Goal: Task Accomplishment & Management: Manage account settings

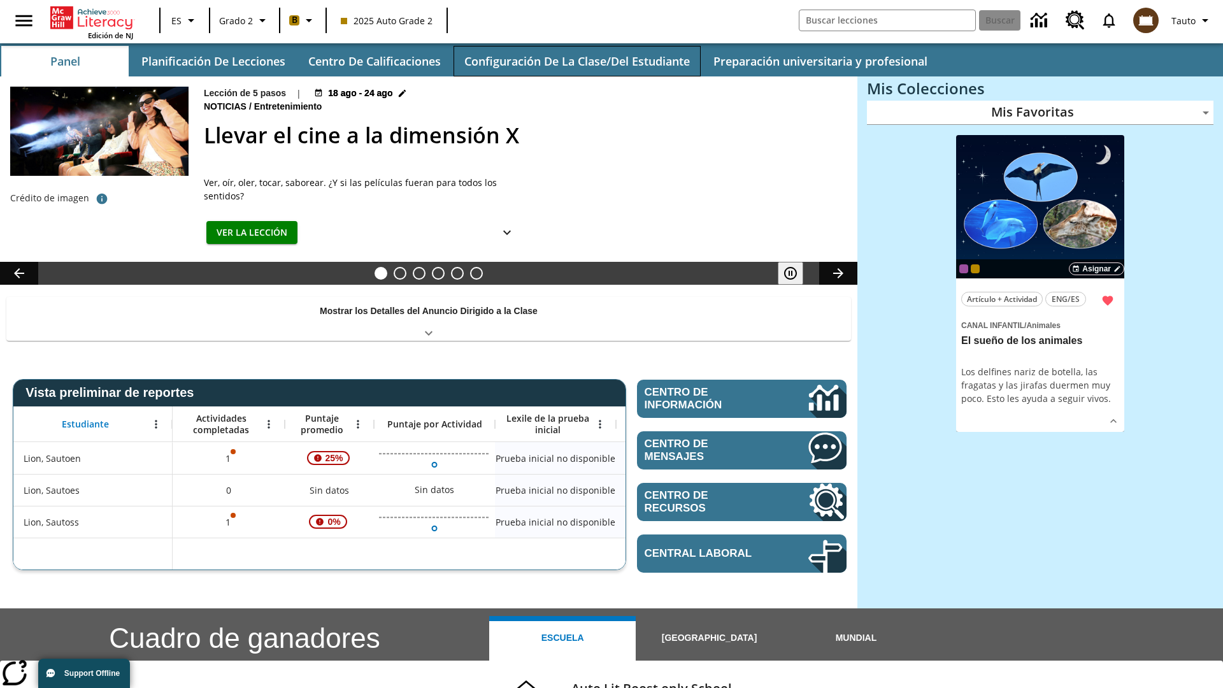
click at [576, 61] on button "Configuración de la clase/del estudiante" at bounding box center [577, 61] width 247 height 31
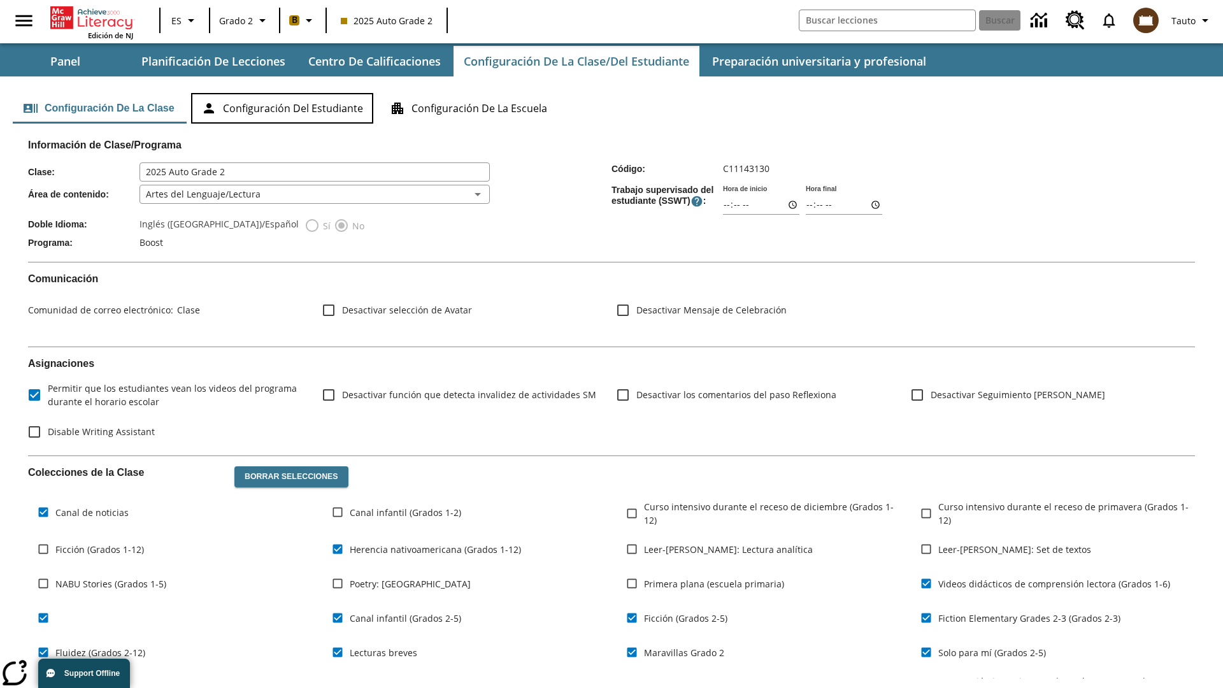
click at [284, 108] on button "Configuración del estudiante" at bounding box center [282, 108] width 182 height 31
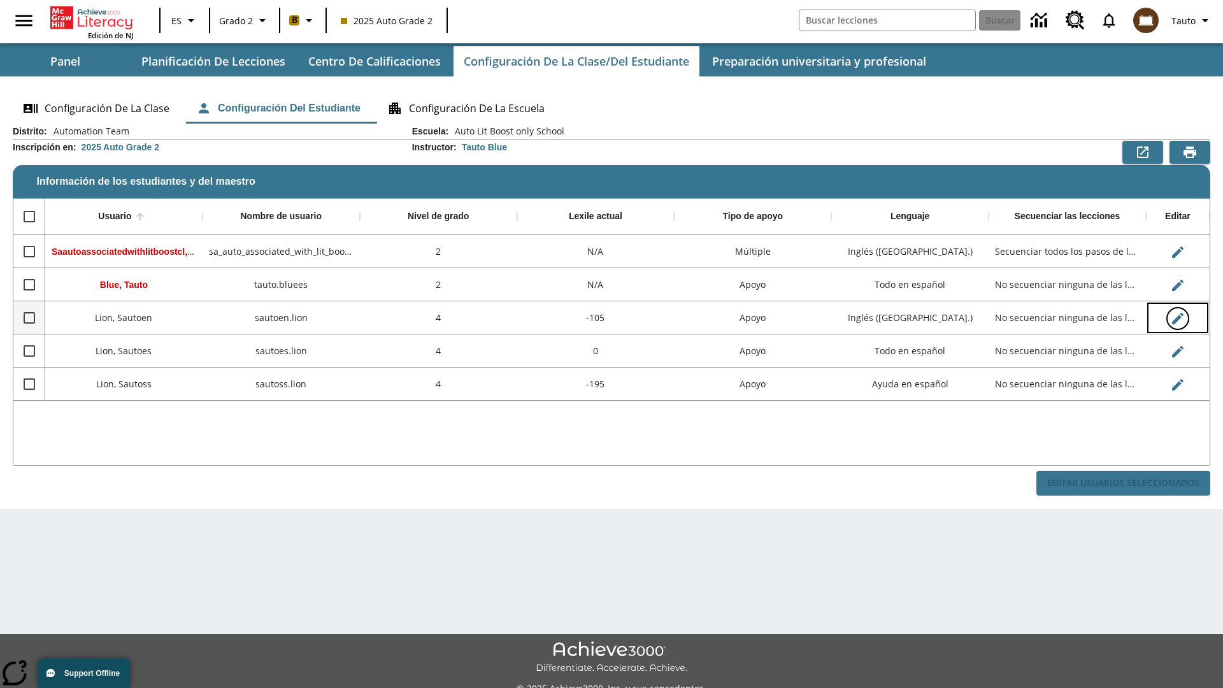
click at [1177, 318] on icon "Editar Usuario" at bounding box center [1177, 318] width 11 height 11
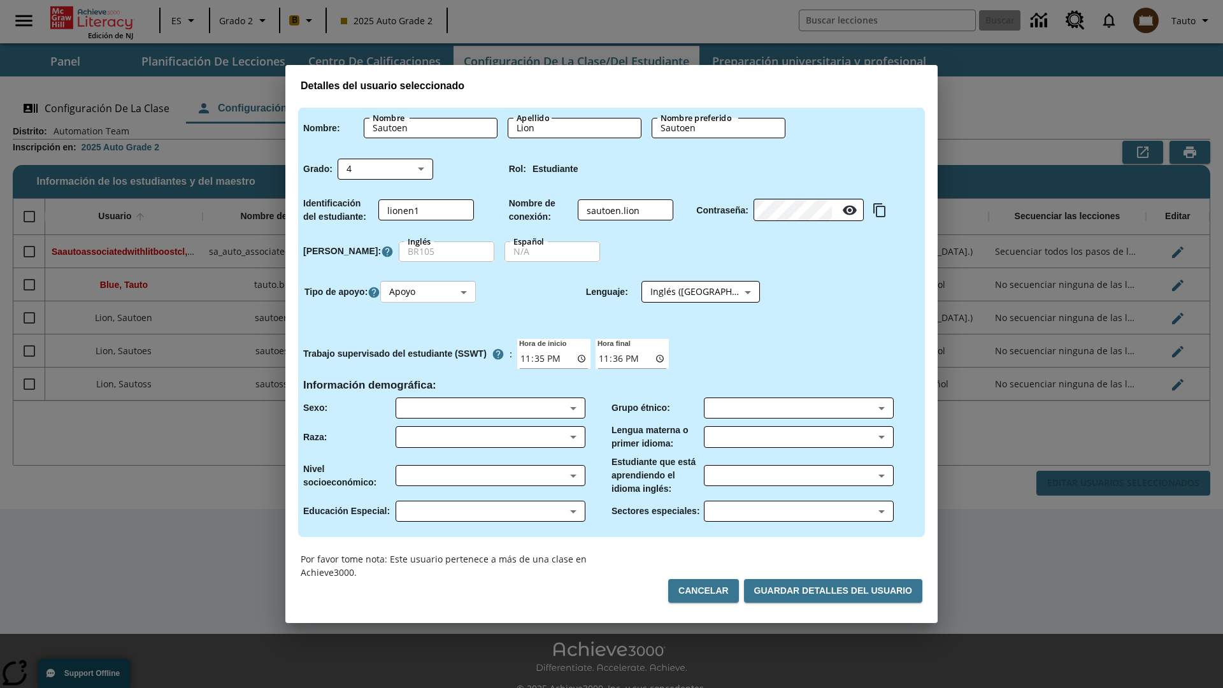
click at [430, 292] on body "Saltar al contenido principal Edición de NJ ES Grado 2 B 2025 Auto Grade 2 Busc…" at bounding box center [611, 358] width 1223 height 716
click at [430, 339] on li "Apoyo" at bounding box center [430, 339] width 96 height 21
click at [689, 292] on body "Saltar al contenido principal Edición de NJ ES Grado 2 B 2025 Auto Grade 2 Busc…" at bounding box center [611, 358] width 1223 height 716
click at [430, 292] on body "Saltar al contenido principal Edición de NJ ES Grado 2 B 2025 Auto Grade 2 Busc…" at bounding box center [611, 358] width 1223 height 716
click at [430, 360] on li "Enriquecimiento" at bounding box center [430, 360] width 96 height 21
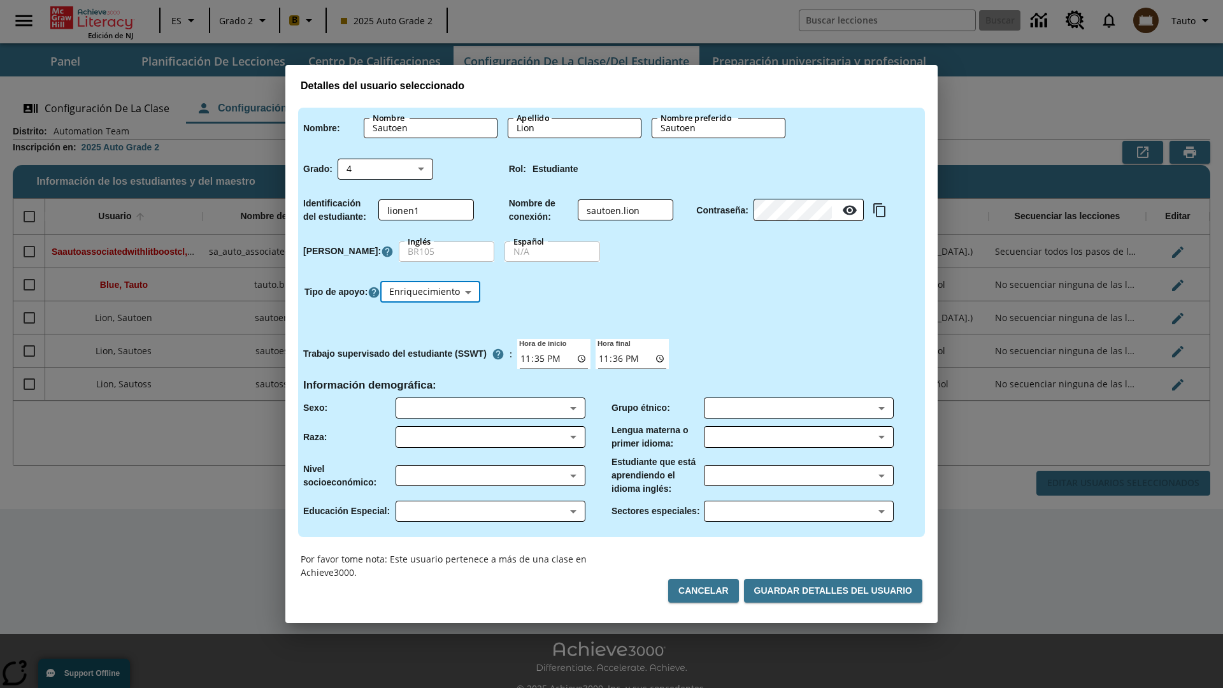
click at [432, 292] on body "Saltar al contenido principal Edición de NJ ES Grado 2 B 2025 Auto Grade 2 Busc…" at bounding box center [611, 358] width 1223 height 716
click at [432, 318] on li "Estándar" at bounding box center [432, 318] width 100 height 21
click at [430, 292] on body "Saltar al contenido principal Edición de NJ ES Grado 2 B 2025 Auto Grade 2 Busc…" at bounding box center [611, 358] width 1223 height 716
click at [430, 381] on li "Múltiple" at bounding box center [430, 381] width 96 height 21
type input "M"
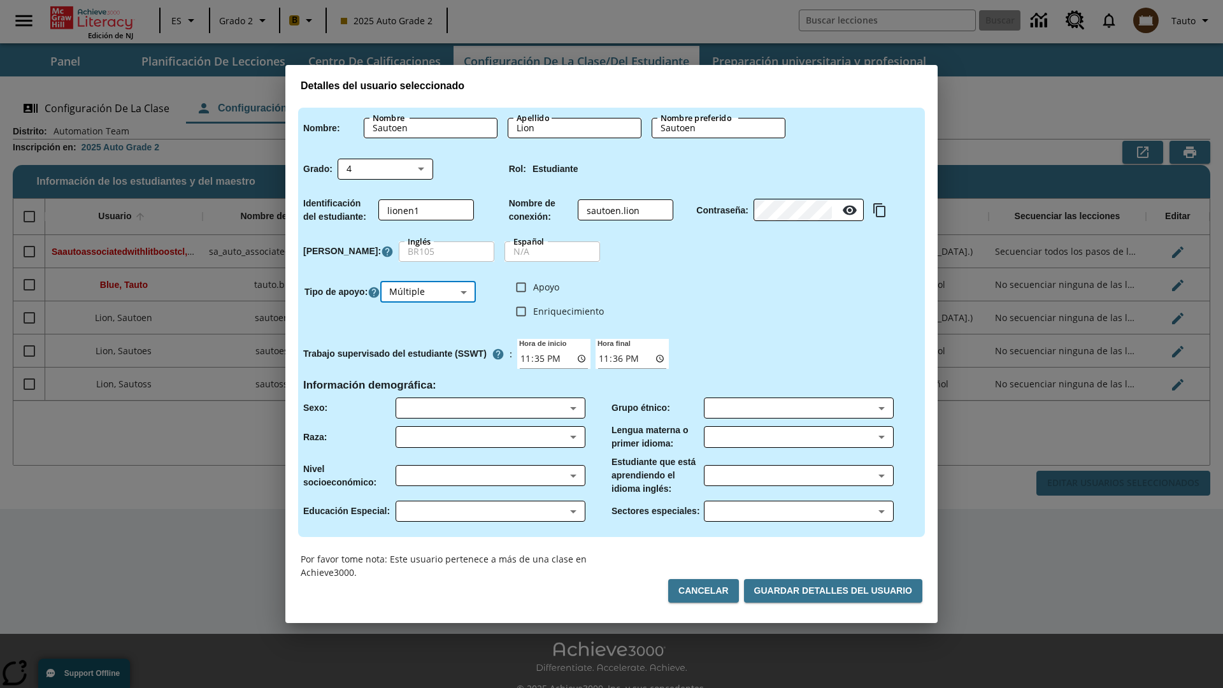
click at [521, 311] on input "Enriquecimiento" at bounding box center [521, 311] width 24 height 24
checkbox input "true"
